Goal: Task Accomplishment & Management: Manage account settings

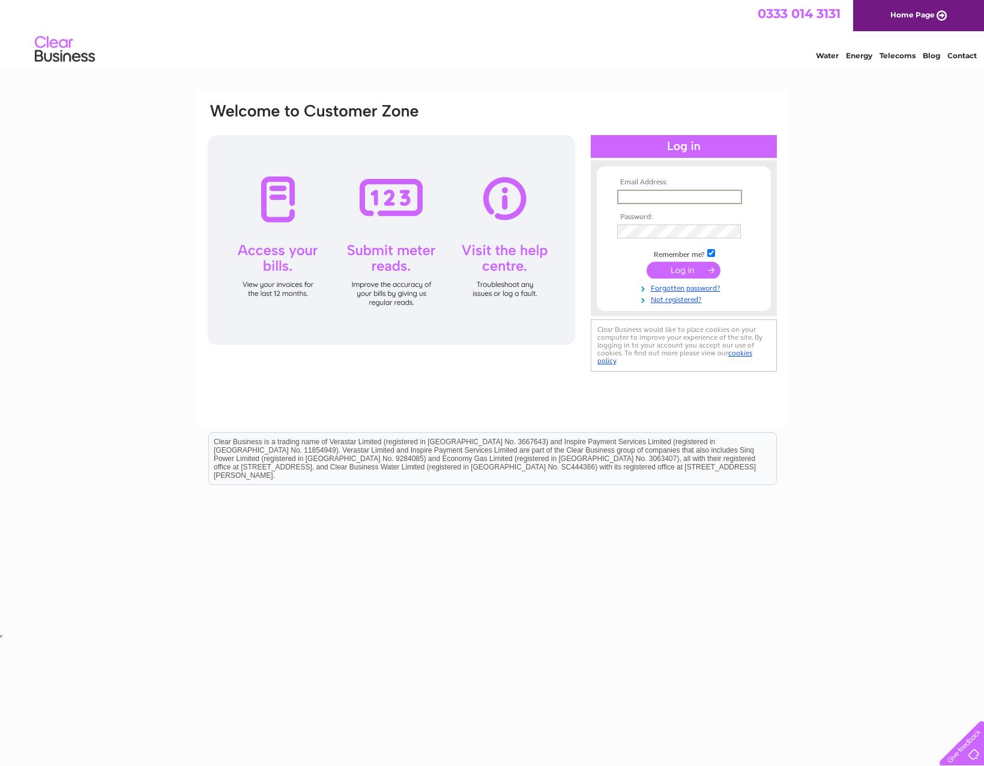
type input "rwb22@hotmail.co.uk"
click at [683, 269] on input "submit" at bounding box center [684, 270] width 74 height 17
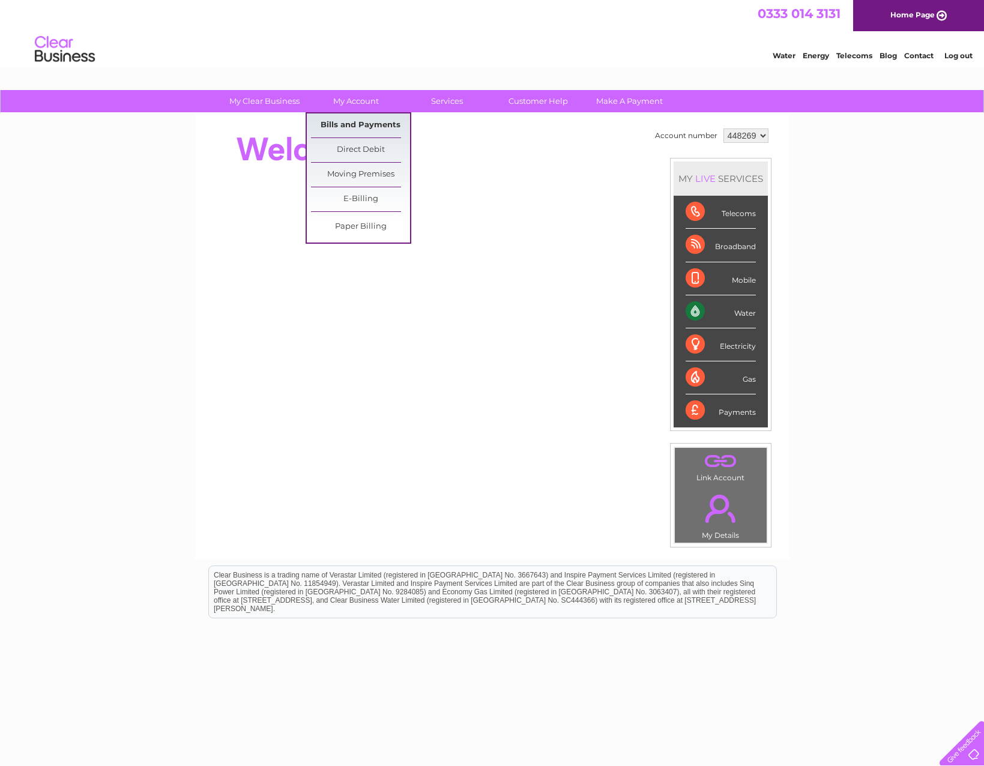
click at [364, 122] on link "Bills and Payments" at bounding box center [360, 126] width 99 height 24
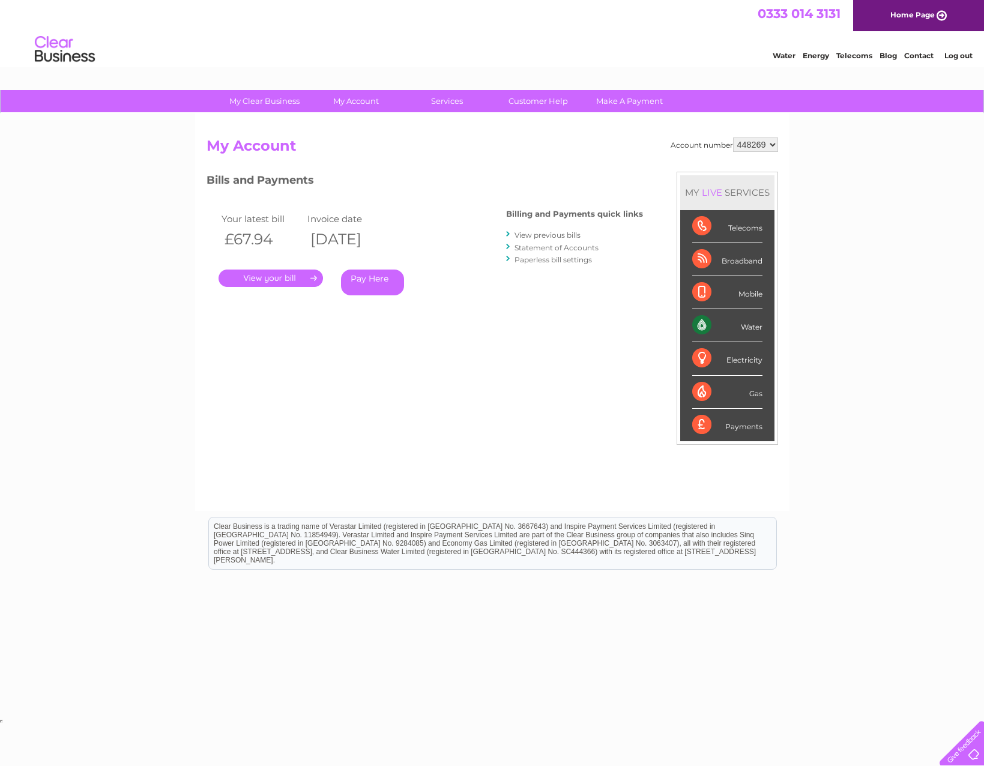
click at [276, 275] on link "." at bounding box center [271, 278] width 105 height 17
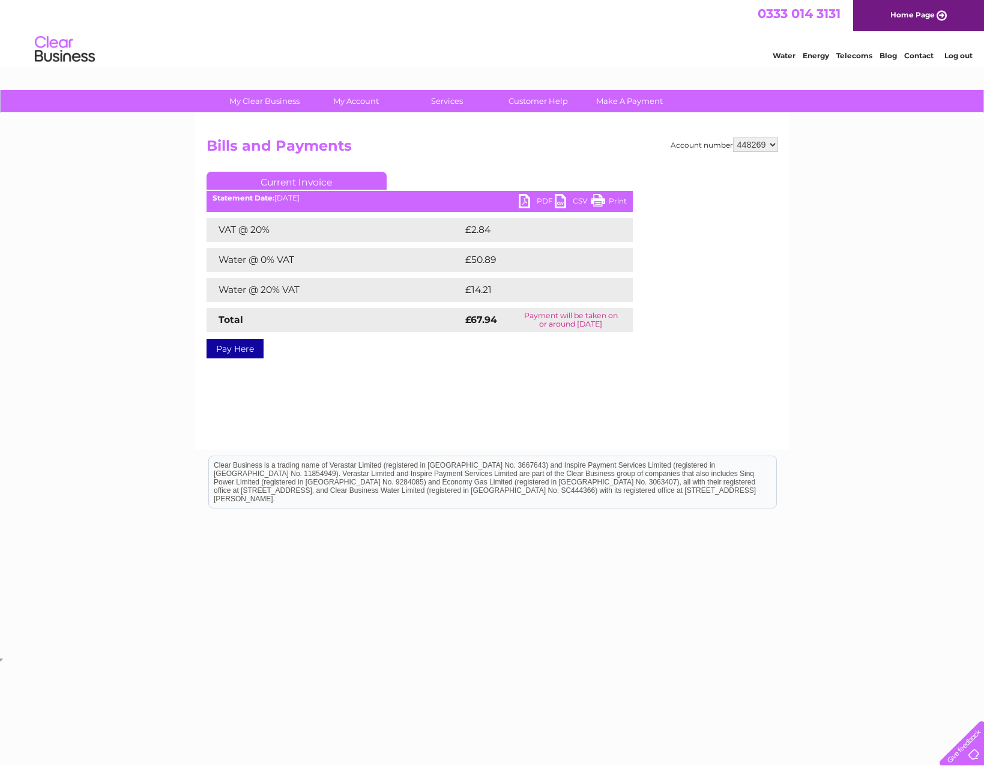
click at [535, 201] on link "PDF" at bounding box center [537, 202] width 36 height 17
